Goal: Transaction & Acquisition: Purchase product/service

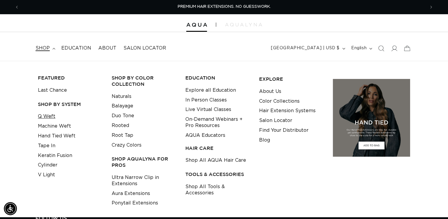
click at [50, 117] on link "Q Weft" at bounding box center [46, 116] width 17 height 10
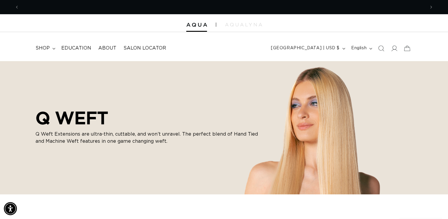
scroll to position [0, 406]
click at [48, 48] on span "shop" at bounding box center [43, 48] width 14 height 6
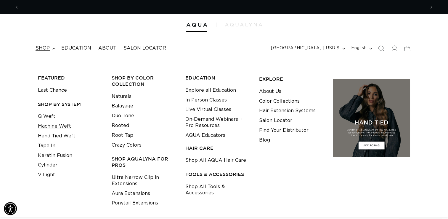
scroll to position [0, 812]
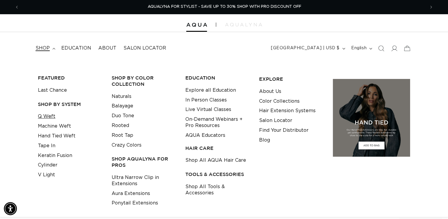
click at [51, 115] on link "Q Weft" at bounding box center [46, 116] width 17 height 10
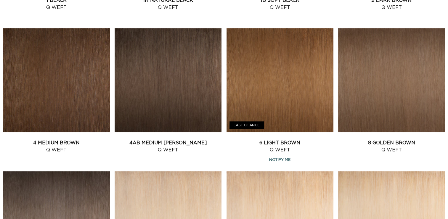
scroll to position [393, 0]
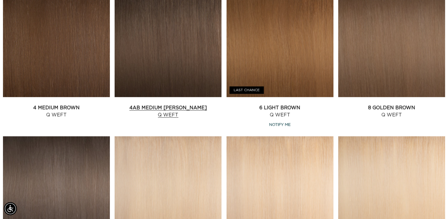
click at [209, 104] on link "4AB Medium Ash Brown Q Weft" at bounding box center [168, 111] width 107 height 14
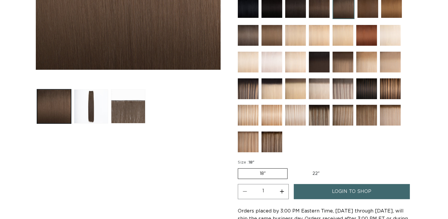
scroll to position [0, 406]
click at [319, 168] on label "22" Variant sold out or unavailable" at bounding box center [316, 173] width 50 height 10
click at [291, 167] on input "22" Variant sold out or unavailable" at bounding box center [291, 167] width 0 height 0
radio input "true"
click at [323, 184] on link "login to shop" at bounding box center [352, 191] width 116 height 15
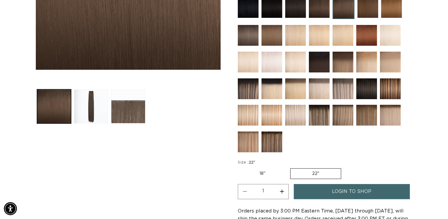
scroll to position [0, 0]
click at [333, 184] on span "login to shop" at bounding box center [351, 191] width 39 height 15
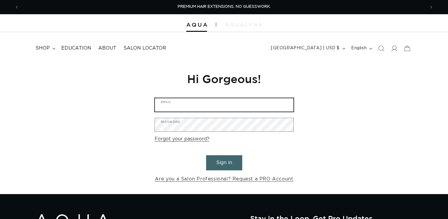
type input "info@thebellasalon.com"
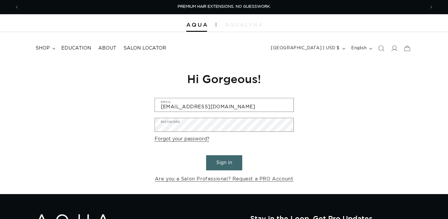
click at [217, 165] on button "Sign in" at bounding box center [224, 162] width 36 height 15
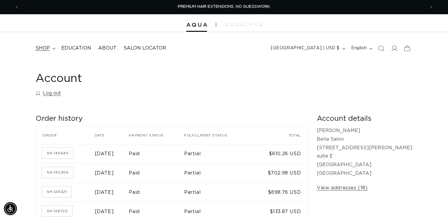
click at [51, 49] on summary "shop" at bounding box center [45, 47] width 26 height 13
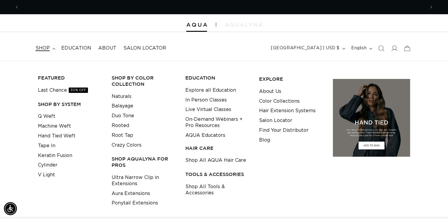
scroll to position [0, 406]
click at [53, 116] on link "Q Weft" at bounding box center [46, 116] width 17 height 10
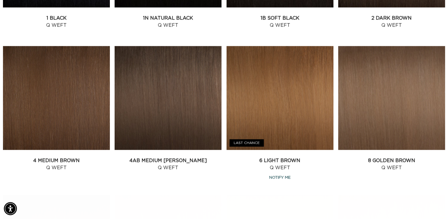
scroll to position [344, 0]
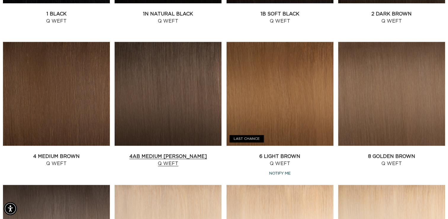
click at [196, 153] on link "4AB Medium Ash Brown Q Weft" at bounding box center [168, 160] width 107 height 14
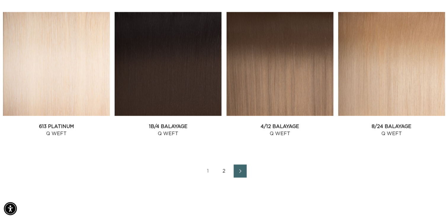
scroll to position [0, 812]
click at [242, 169] on icon "Next page" at bounding box center [241, 171] width 8 height 4
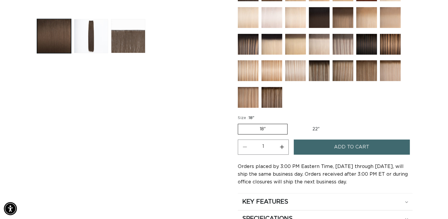
scroll to position [253, 0]
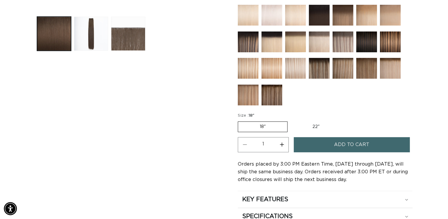
click at [321, 121] on label "22" Variant sold out or unavailable" at bounding box center [316, 126] width 50 height 10
click at [291, 120] on input "22" Variant sold out or unavailable" at bounding box center [291, 120] width 0 height 0
radio input "true"
click at [329, 137] on button "Add to cart" at bounding box center [352, 144] width 116 height 15
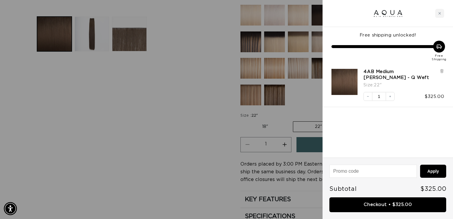
scroll to position [0, 821]
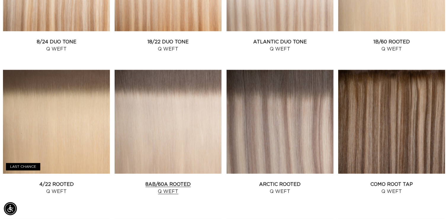
scroll to position [0, 812]
click at [184, 180] on link "8AB/60A Rooted Q Weft" at bounding box center [168, 187] width 107 height 14
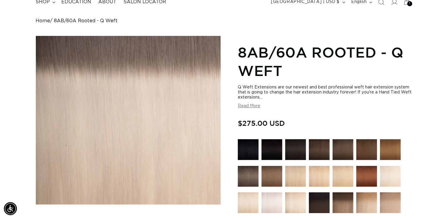
scroll to position [341, 0]
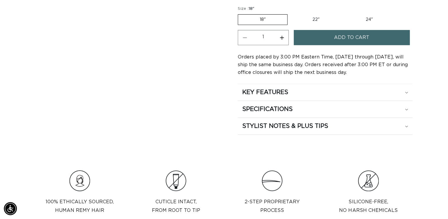
click at [316, 18] on label "22" Variant sold out or unavailable" at bounding box center [316, 20] width 50 height 10
click at [291, 13] on input "22" Variant sold out or unavailable" at bounding box center [291, 13] width 0 height 0
radio input "true"
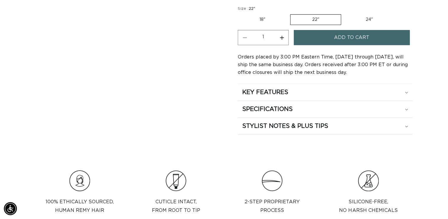
click at [336, 34] on span "Add to cart" at bounding box center [351, 37] width 35 height 15
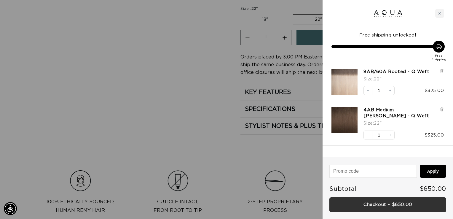
scroll to position [0, 821]
click at [357, 206] on link "Checkout • $650.00" at bounding box center [387, 204] width 117 height 15
